Goal: Information Seeking & Learning: Check status

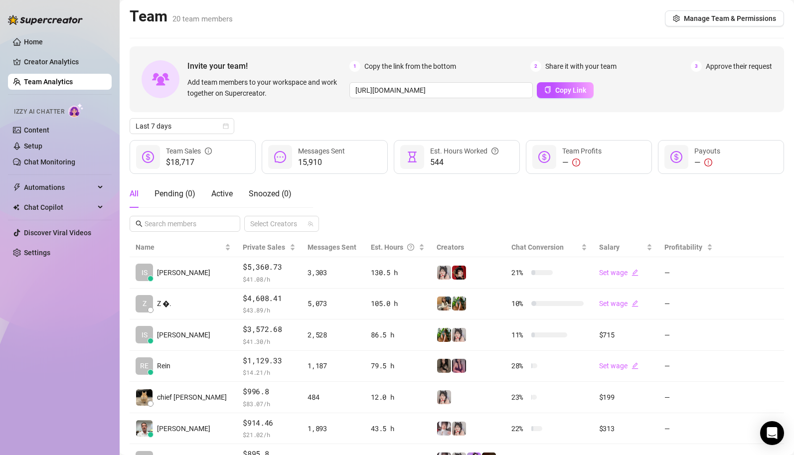
click at [343, 202] on div "All Pending ( 0 ) Active Snoozed ( 0 ) Select Creators" at bounding box center [457, 206] width 654 height 52
click at [75, 389] on div "Home Creator Analytics Team Analytics Izzy AI Chatter Content Setup Chat Monito…" at bounding box center [60, 223] width 104 height 446
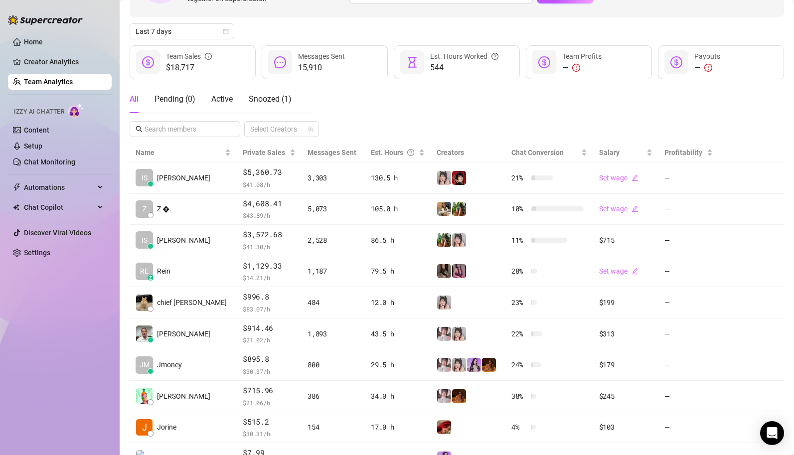
scroll to position [97, 0]
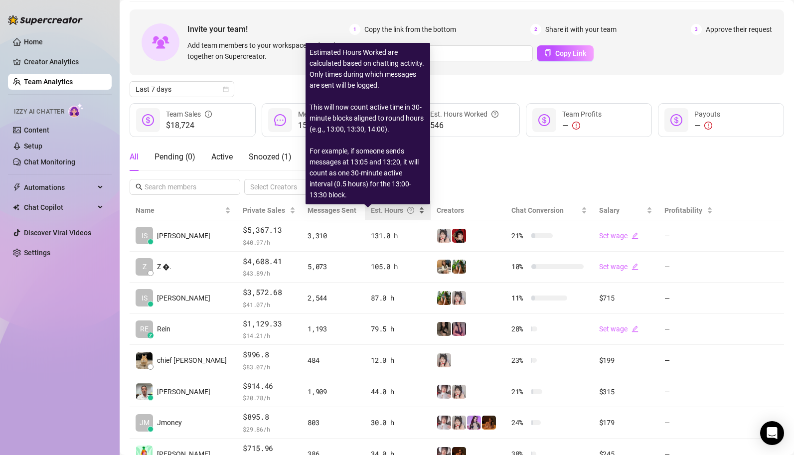
scroll to position [48, 0]
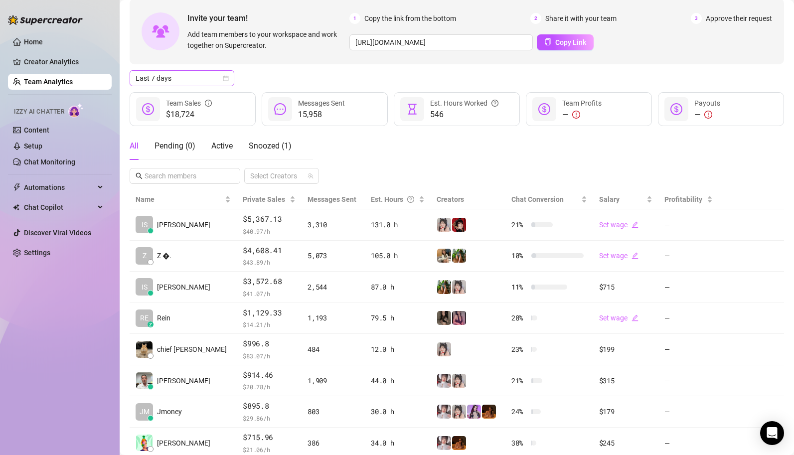
click at [193, 81] on span "Last 7 days" at bounding box center [181, 78] width 93 height 15
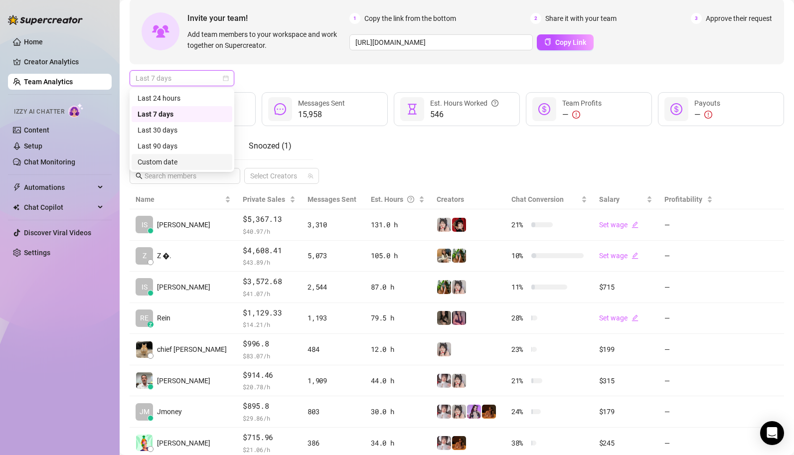
click at [177, 159] on div "Custom date" at bounding box center [181, 161] width 89 height 11
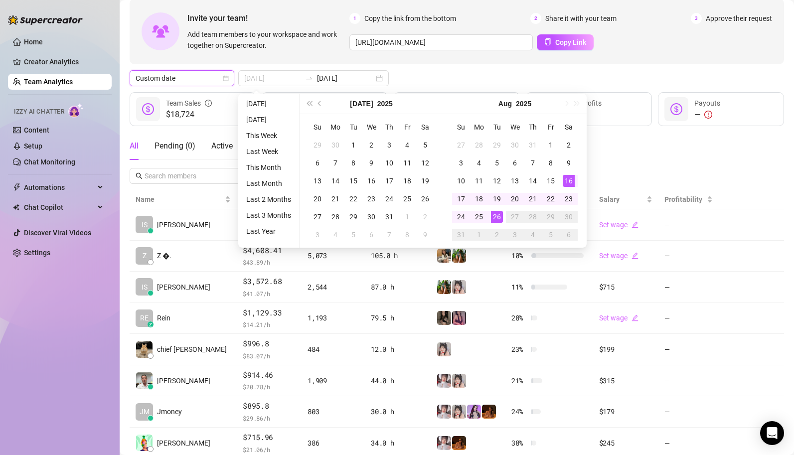
type input "2025-08-16"
click at [570, 183] on div "16" at bounding box center [568, 181] width 12 height 12
type input "2025-08-26"
click at [501, 215] on div "26" at bounding box center [497, 217] width 12 height 12
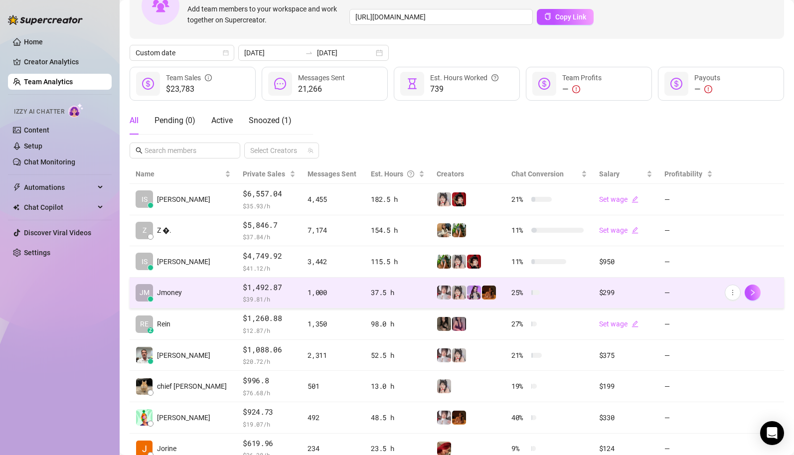
scroll to position [73, 0]
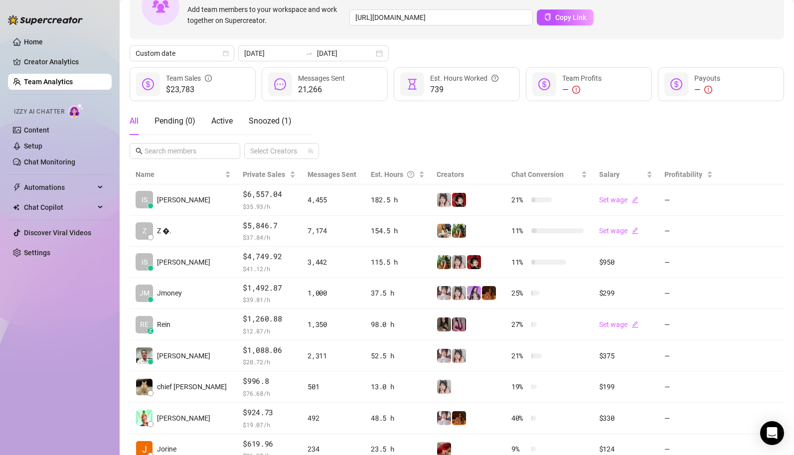
click at [37, 372] on div "Home Creator Analytics Team Analytics Izzy AI Chatter Content Setup Chat Monito…" at bounding box center [60, 223] width 104 height 446
click at [67, 360] on div "Home Creator Analytics Team Analytics Izzy AI Chatter Content Setup Chat Monito…" at bounding box center [60, 223] width 104 height 446
click at [31, 366] on div "Home Creator Analytics Team Analytics Izzy AI Chatter Content Setup Chat Monito…" at bounding box center [60, 223] width 104 height 446
